Goal: Task Accomplishment & Management: Manage account settings

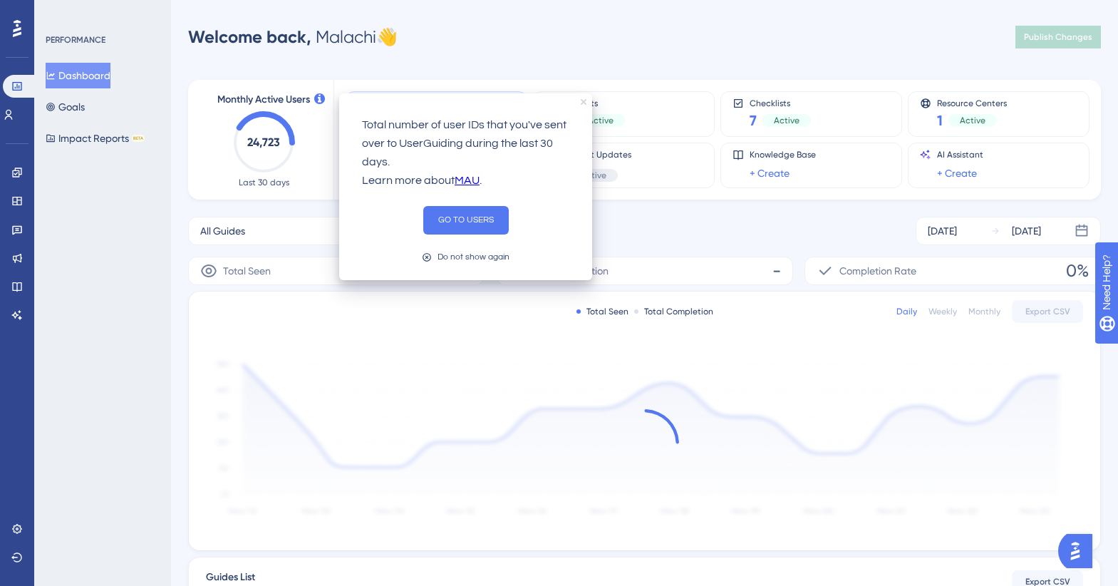
click at [581, 100] on icon "close tooltip" at bounding box center [584, 102] width 6 height 6
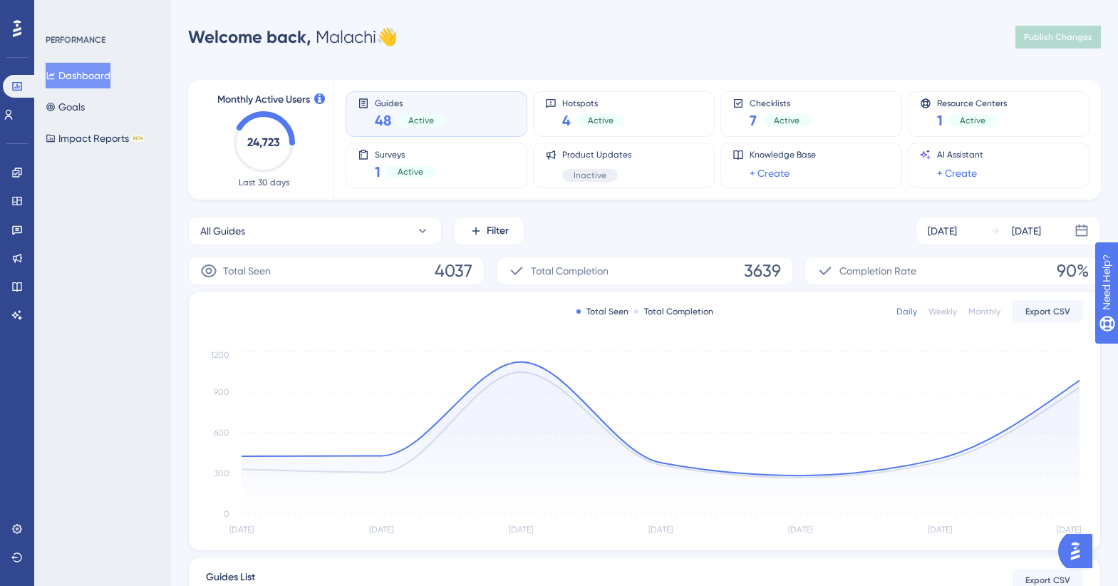
click at [393, 115] on div "48 Active" at bounding box center [410, 120] width 71 height 20
click at [432, 122] on div "Active" at bounding box center [421, 120] width 48 height 13
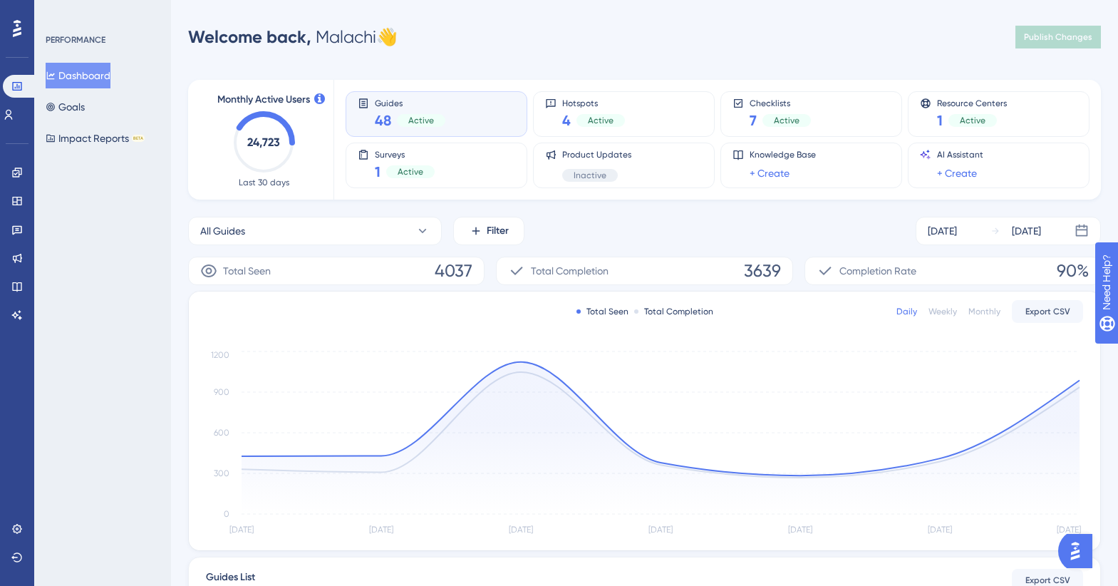
click at [432, 122] on div "Active" at bounding box center [421, 120] width 48 height 13
click at [425, 122] on span "Active" at bounding box center [421, 120] width 26 height 11
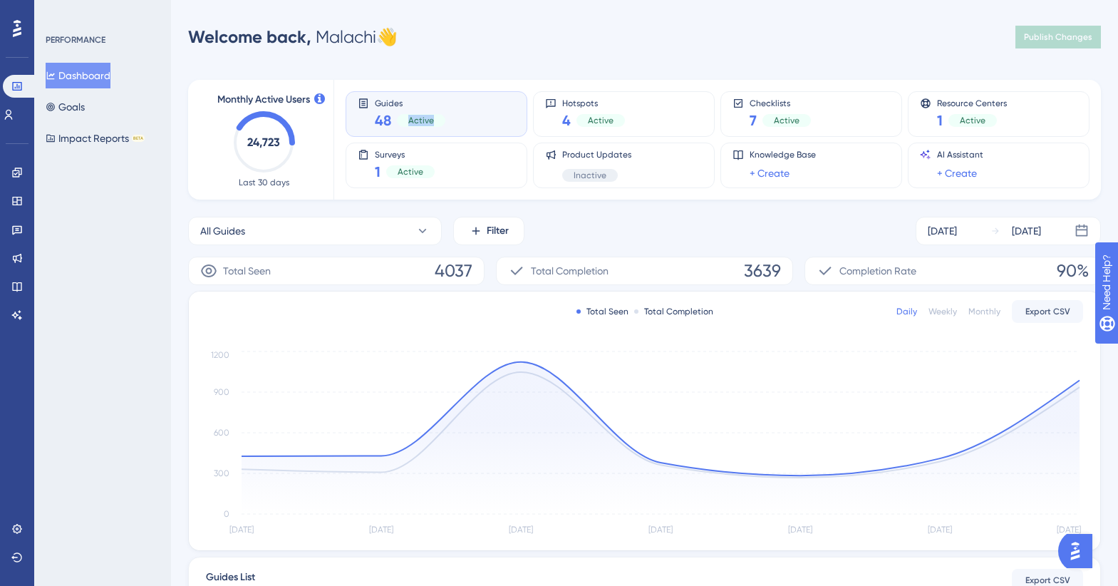
click at [425, 122] on span "Active" at bounding box center [421, 120] width 26 height 11
click at [377, 111] on span "48" at bounding box center [383, 120] width 16 height 20
click at [378, 115] on span "48" at bounding box center [383, 120] width 16 height 20
click at [375, 101] on span "Guides" at bounding box center [410, 103] width 71 height 10
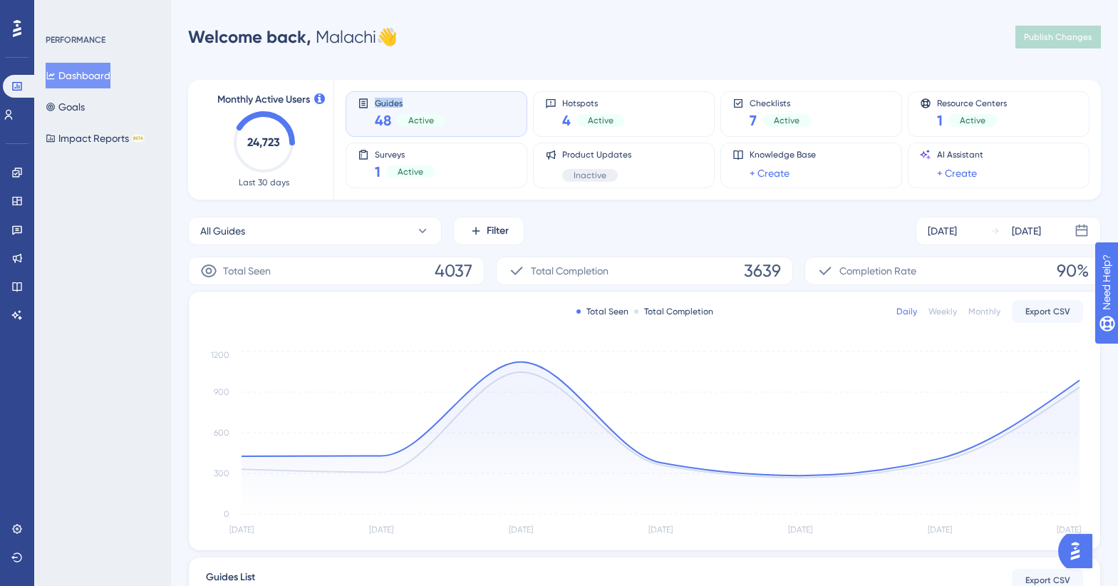
click at [375, 101] on span "Guides" at bounding box center [410, 103] width 71 height 10
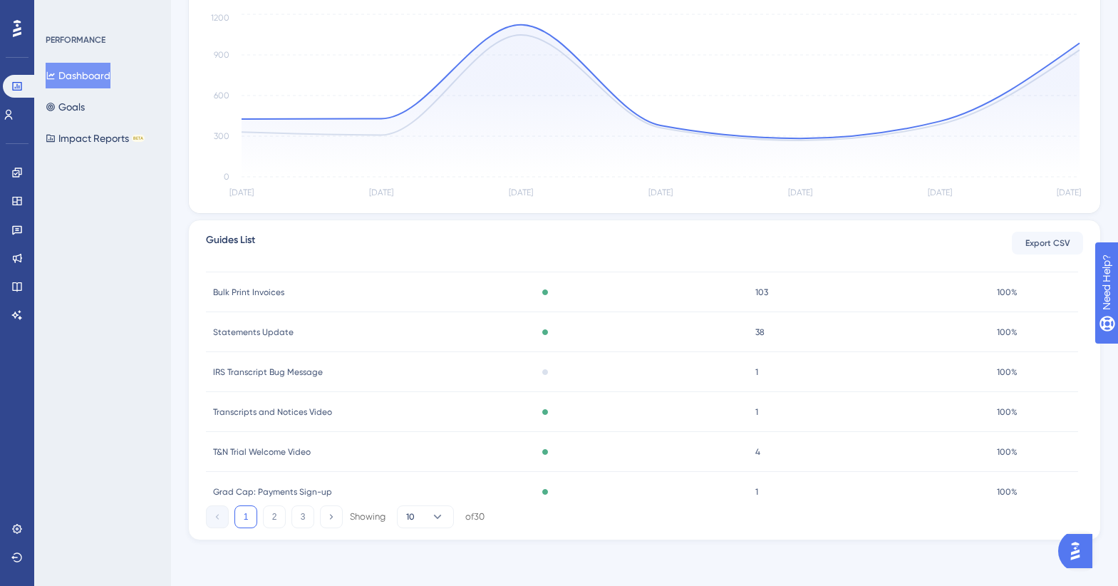
scroll to position [211, 0]
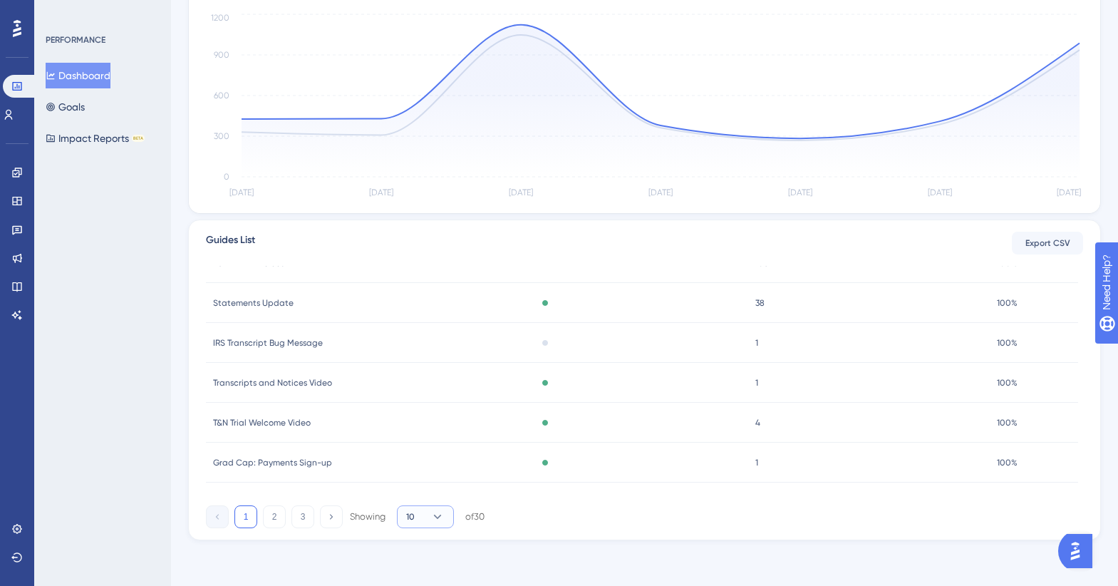
click at [425, 519] on button "10" at bounding box center [425, 516] width 57 height 23
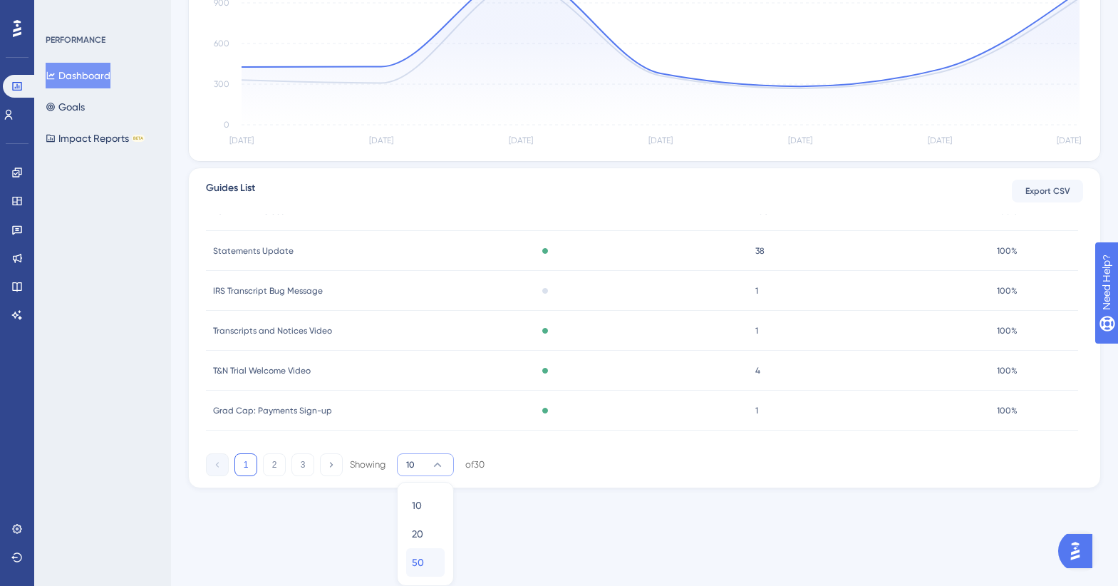
click at [431, 556] on div "50 50" at bounding box center [425, 562] width 27 height 28
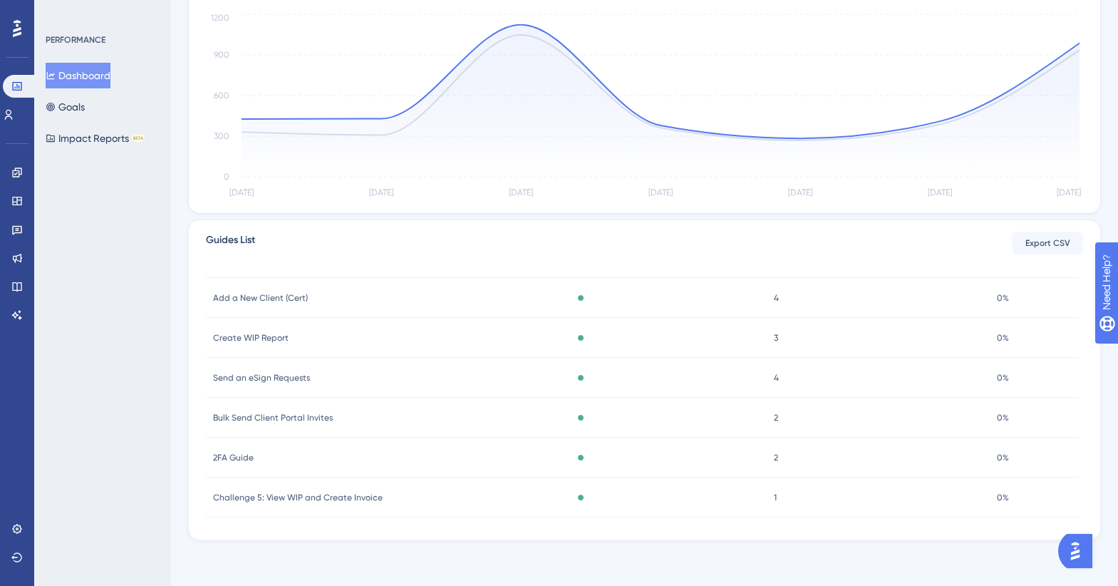
scroll to position [864, 0]
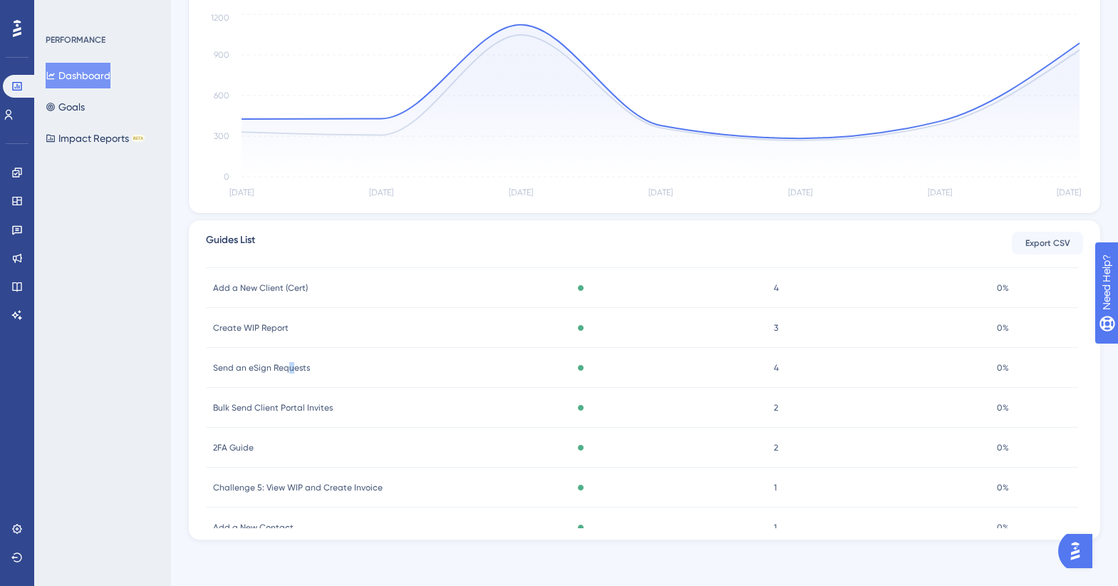
click at [289, 369] on span "Send an eSign Requests" at bounding box center [261, 367] width 97 height 11
click at [276, 366] on span "Send an eSign Requests" at bounding box center [261, 367] width 97 height 11
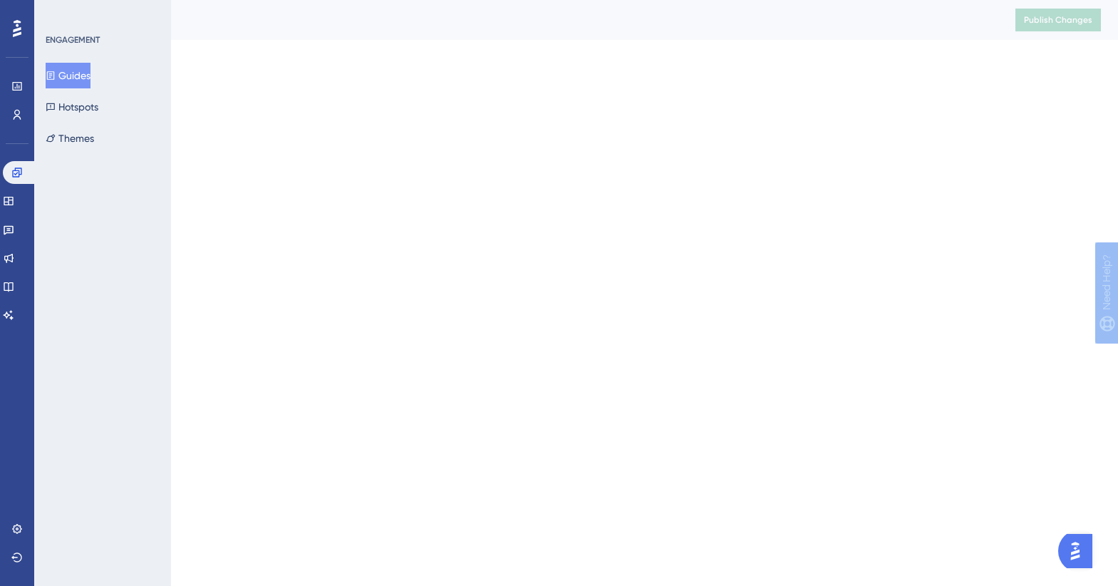
click at [276, 0] on html "Performance Users Engagement Widgets Feedback Product Updates Knowledge Base AI…" at bounding box center [559, 0] width 1118 height 0
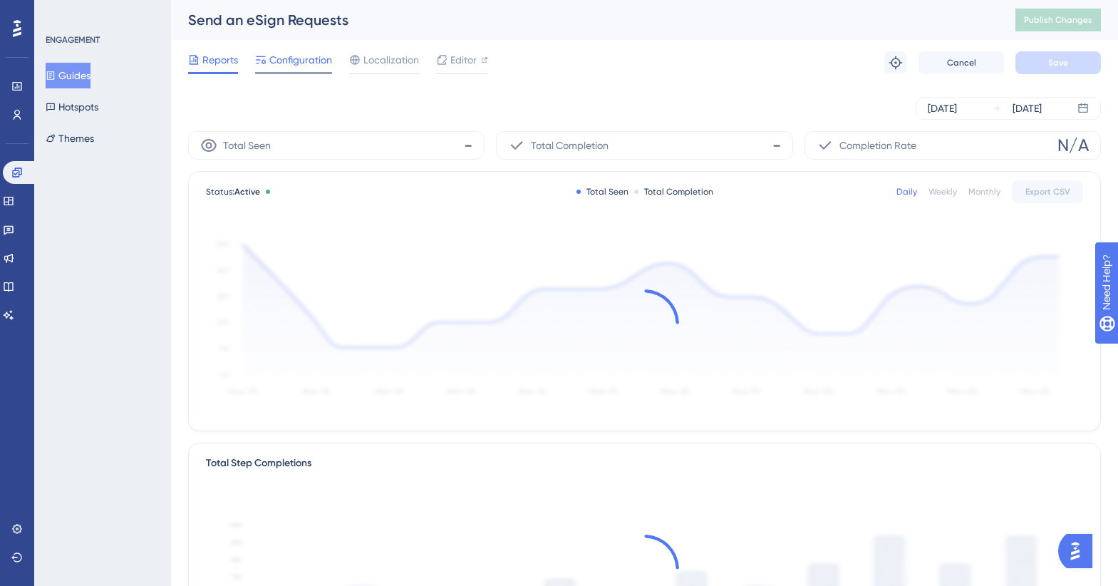
click at [296, 61] on span "Configuration" at bounding box center [300, 59] width 63 height 17
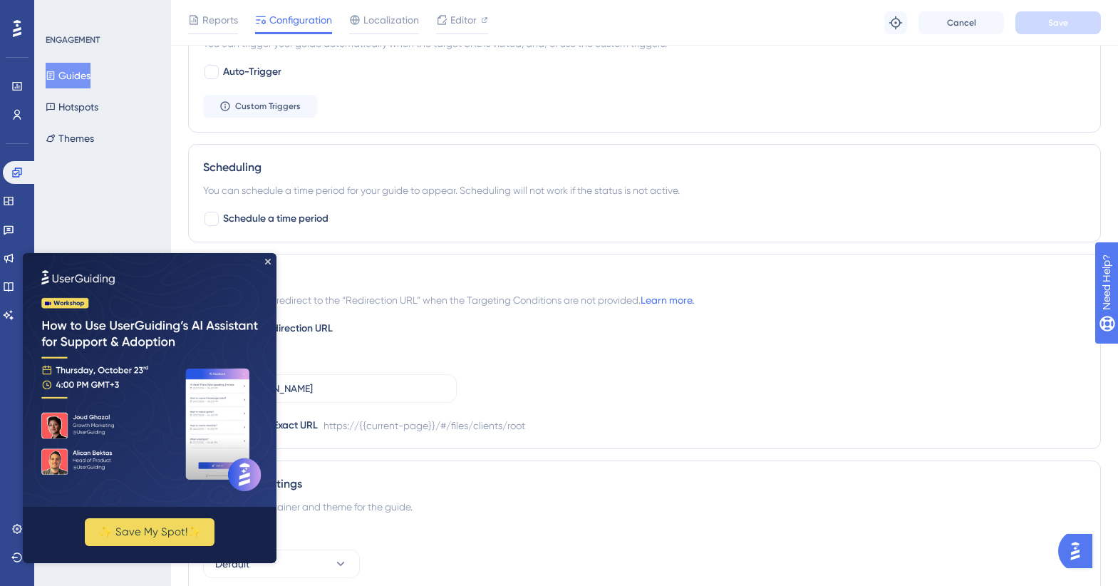
scroll to position [412, 0]
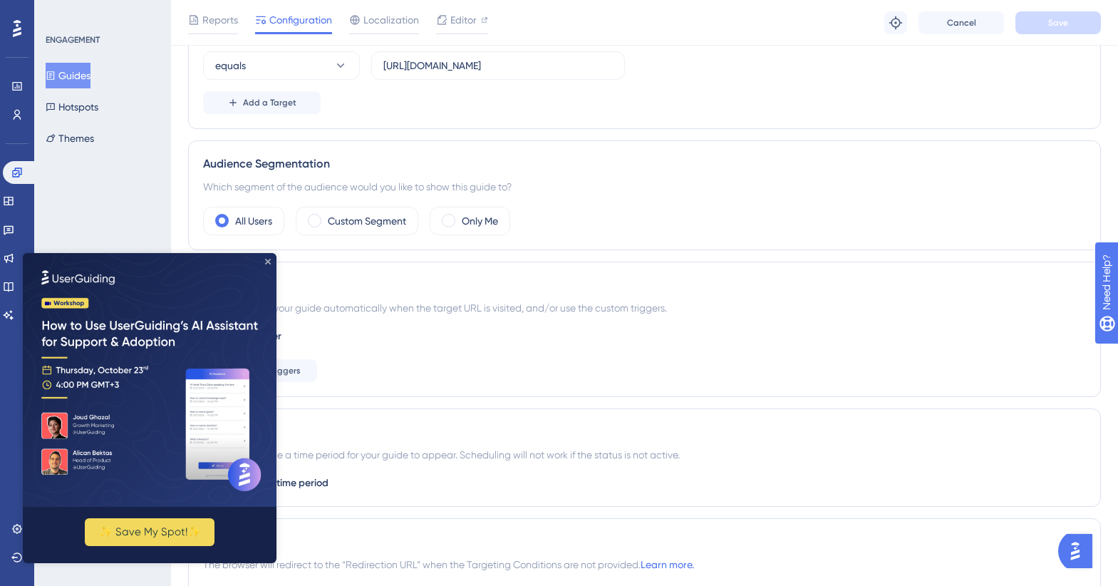
click at [268, 260] on icon "Close Preview" at bounding box center [268, 262] width 6 height 6
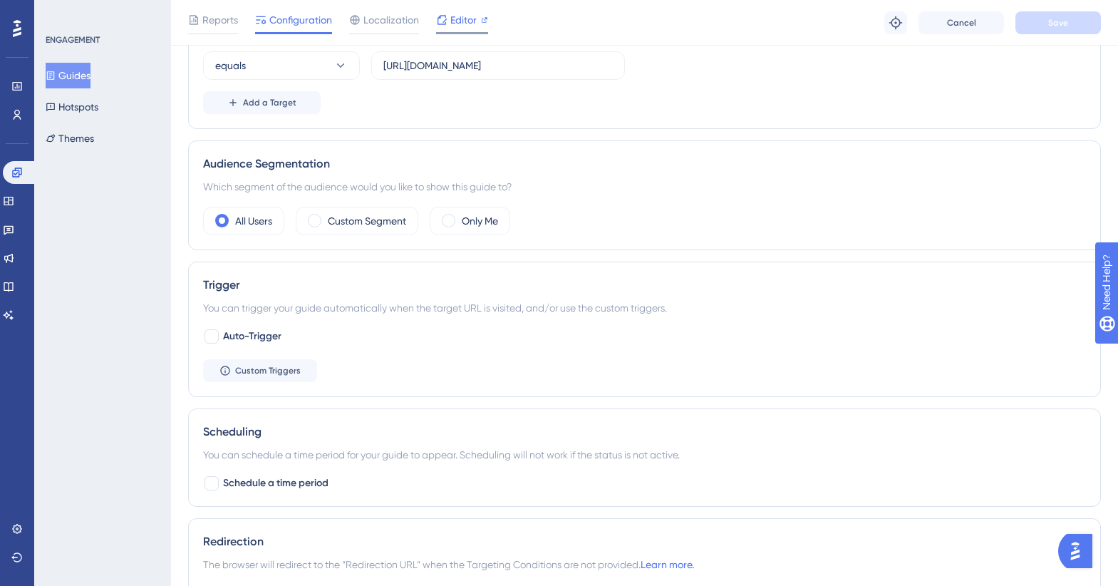
click at [443, 27] on div at bounding box center [441, 19] width 11 height 17
